Goal: Find specific page/section: Find specific page/section

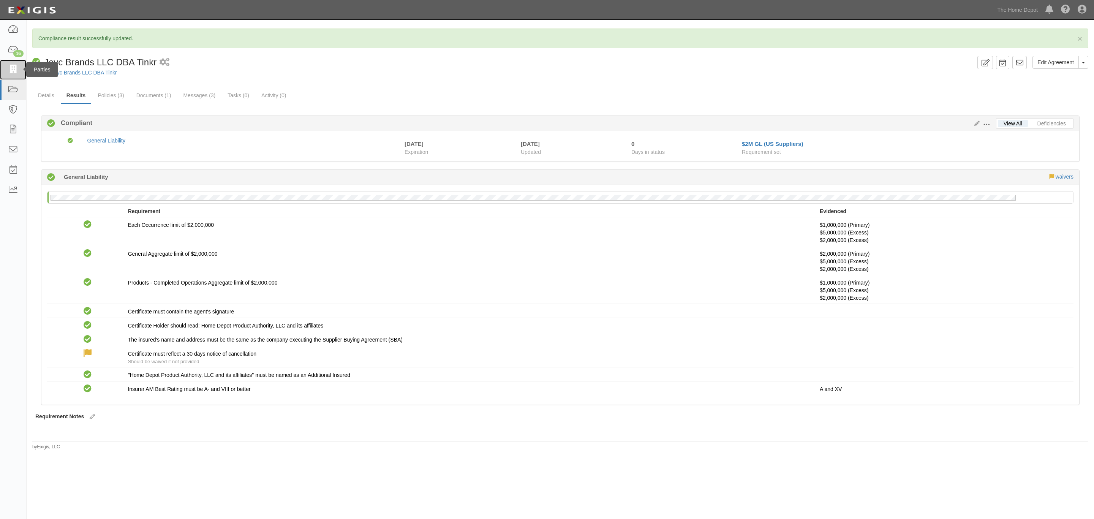
click at [8, 72] on icon at bounding box center [13, 69] width 11 height 9
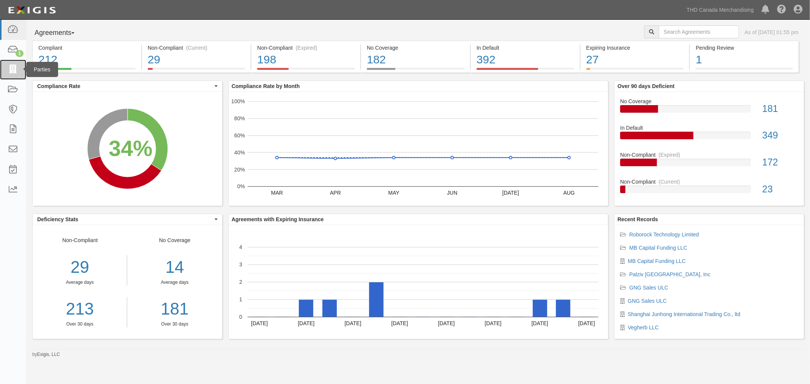
click at [14, 70] on icon at bounding box center [13, 69] width 11 height 9
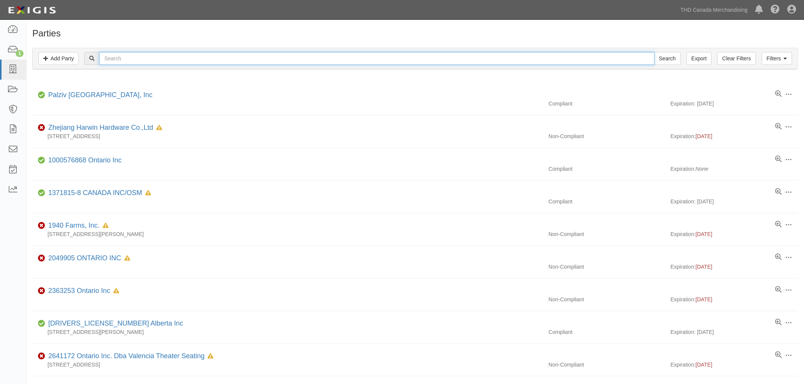
click at [280, 65] on input "text" at bounding box center [376, 58] width 555 height 13
type input "rothenber"
click at [654, 52] on input "Search" at bounding box center [667, 58] width 27 height 13
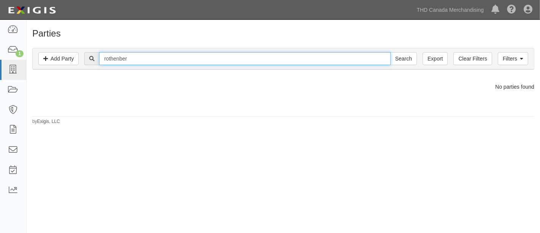
click at [130, 59] on input "rothenber" at bounding box center [244, 58] width 291 height 13
type input "[GEOGRAPHIC_DATA]"
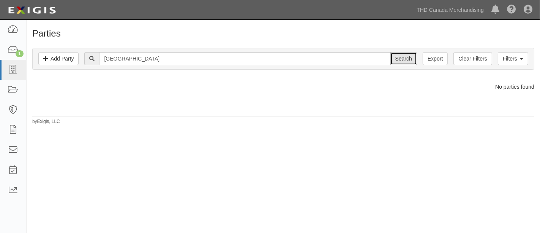
click at [399, 57] on input "Search" at bounding box center [404, 58] width 27 height 13
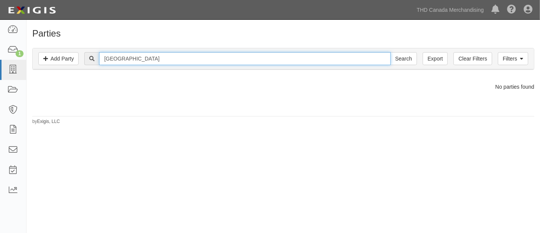
click at [149, 55] on input "[GEOGRAPHIC_DATA]" at bounding box center [244, 58] width 291 height 13
click at [177, 56] on input "hongkong" at bounding box center [244, 58] width 291 height 13
paste input "when you get a chance can you send me the salesforce link. My computer decided …"
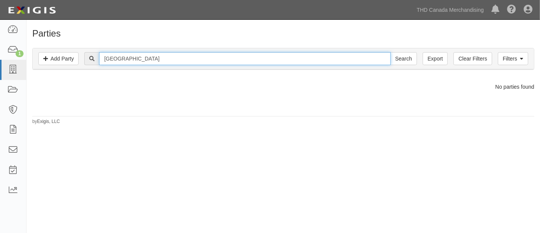
paste input "when you get a chance can you send me the salesforce link. My computer decided …"
paste input "1. Hangzhou Greatstar Industrial Co., Ltd"
click at [111, 54] on input "1. Hangzhou Greatstar Industrial Co., Ltd" at bounding box center [244, 58] width 291 height 13
type input "Hangzhou Greatstar Industrial Co., Ltd"
click at [391, 52] on input "Search" at bounding box center [404, 58] width 27 height 13
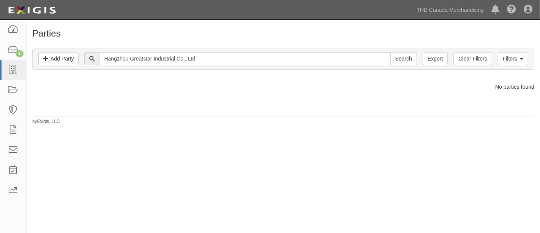
click at [237, 215] on div "Parties Add Party Filters Add Party Clear Filters Export Hangzhou Greatstar Ind…" at bounding box center [270, 127] width 540 height 209
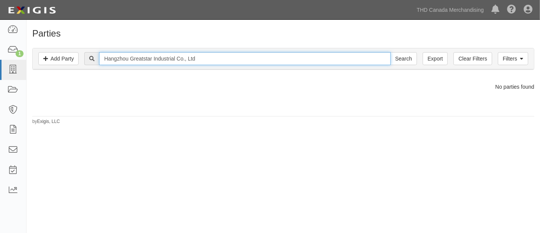
click at [169, 58] on input "Hangzhou Greatstar Industrial Co., Ltd" at bounding box center [244, 58] width 291 height 13
type input "1504"
click at [391, 52] on input "Search" at bounding box center [404, 58] width 27 height 13
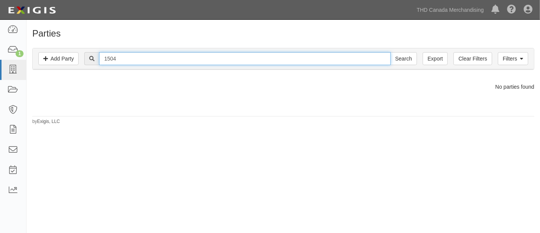
click at [149, 59] on input "1504" at bounding box center [244, 58] width 291 height 13
paste input "1074 Canada Inc"
type input "15041074 Canada Inc"
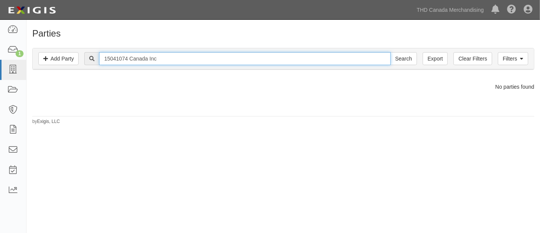
click at [391, 52] on input "Search" at bounding box center [404, 58] width 27 height 13
